Goal: Entertainment & Leisure: Consume media (video, audio)

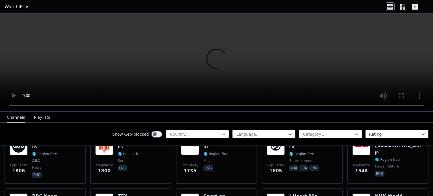
scroll to position [358, 0]
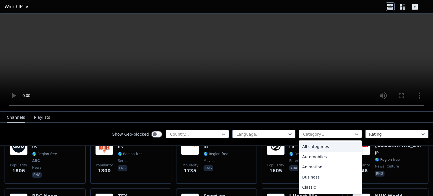
click at [325, 133] on div at bounding box center [328, 134] width 51 height 6
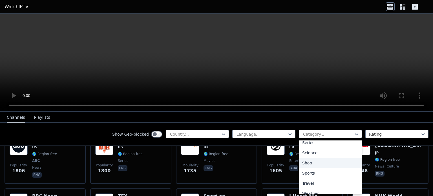
scroll to position [218, 0]
click at [307, 172] on div "Sports" at bounding box center [330, 173] width 63 height 10
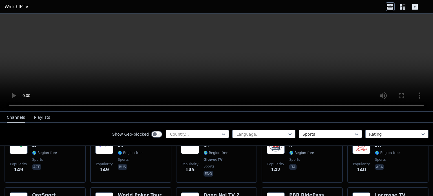
scroll to position [806, 0]
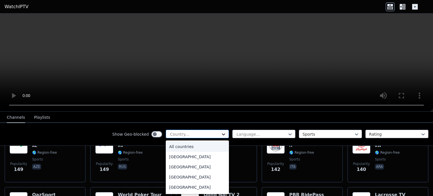
click at [221, 132] on icon at bounding box center [224, 134] width 6 height 6
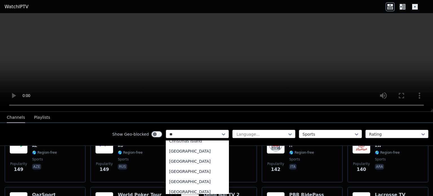
scroll to position [0, 0]
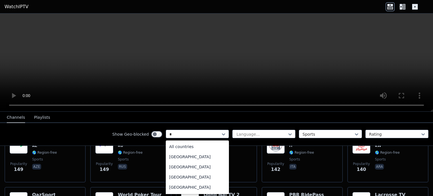
type input "**"
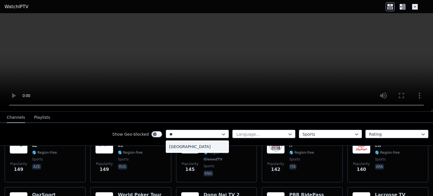
click at [170, 148] on div "[GEOGRAPHIC_DATA]" at bounding box center [197, 147] width 63 height 10
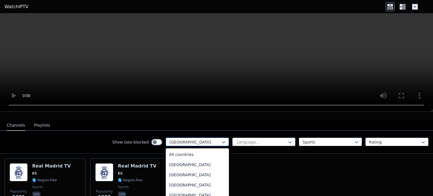
scroll to position [1713, 0]
click at [187, 139] on div at bounding box center [195, 142] width 51 height 6
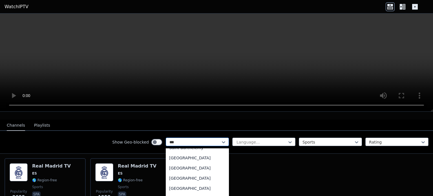
scroll to position [0, 0]
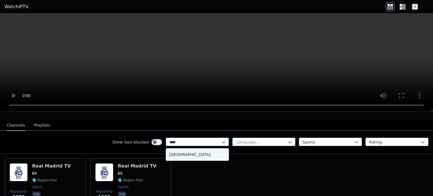
type input "*****"
click at [174, 150] on div "[GEOGRAPHIC_DATA]" at bounding box center [197, 155] width 63 height 10
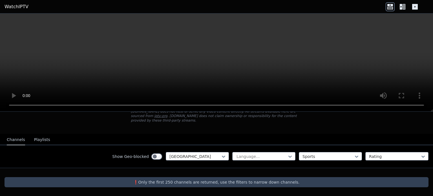
scroll to position [34, 0]
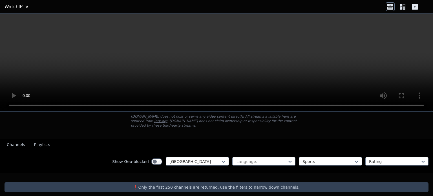
click at [168, 164] on div "Show Geo-blocked Argentina Language... Sports Rating" at bounding box center [216, 161] width 433 height 23
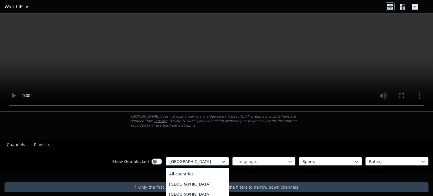
click at [184, 159] on div "[GEOGRAPHIC_DATA]" at bounding box center [197, 161] width 63 height 8
click at [176, 170] on div "All countries" at bounding box center [197, 174] width 63 height 10
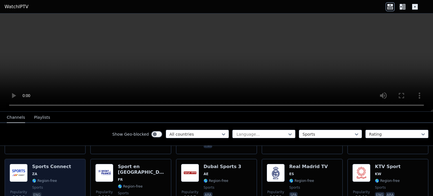
scroll to position [108, 0]
click at [52, 164] on h6 "Sports Connect" at bounding box center [51, 167] width 39 height 6
